Goal: Information Seeking & Learning: Learn about a topic

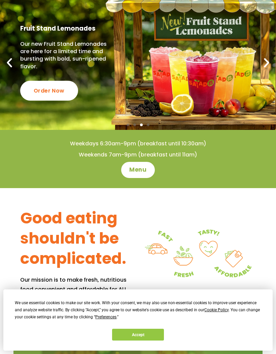
scroll to position [43, 0]
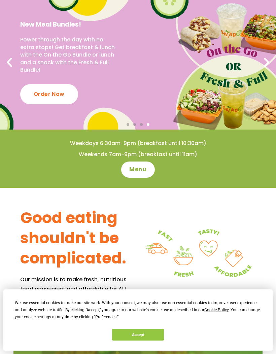
click at [145, 170] on span "Menu" at bounding box center [137, 169] width 17 height 8
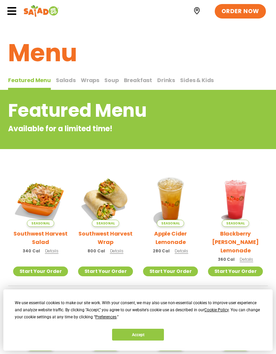
click at [46, 200] on img at bounding box center [40, 199] width 55 height 55
click at [127, 77] on span "Breakfast" at bounding box center [138, 80] width 29 height 8
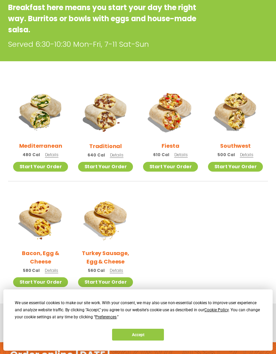
scroll to position [120, 0]
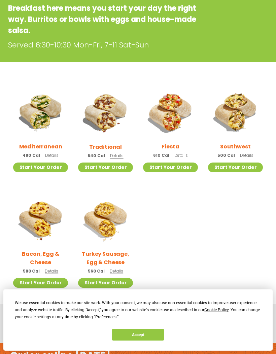
click at [111, 129] on img at bounding box center [105, 112] width 55 height 55
click at [42, 246] on img at bounding box center [40, 219] width 55 height 55
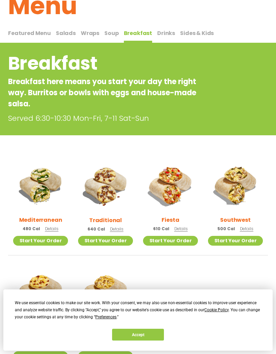
scroll to position [0, 0]
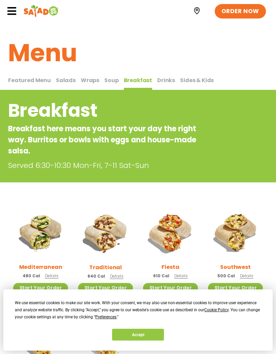
click at [61, 78] on span "Salads" at bounding box center [66, 80] width 20 height 8
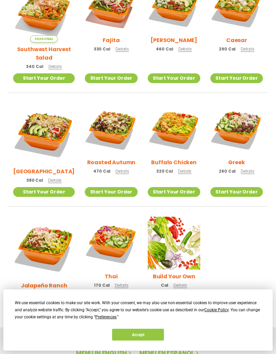
scroll to position [226, 0]
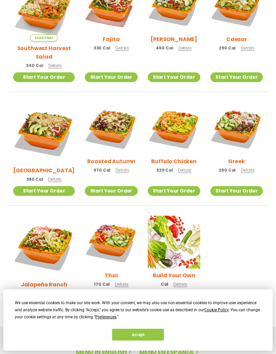
click at [47, 234] on img at bounding box center [44, 247] width 62 height 62
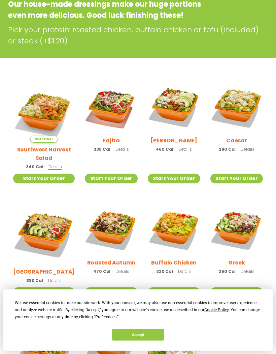
scroll to position [124, 0]
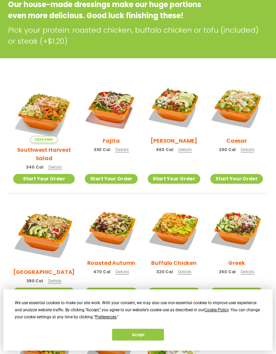
click at [176, 174] on link "Start Your Order" at bounding box center [174, 179] width 52 height 10
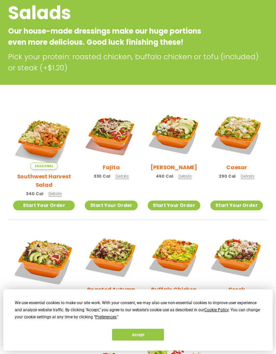
scroll to position [91, 0]
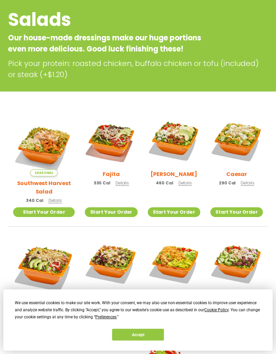
click at [177, 135] on img at bounding box center [174, 140] width 52 height 52
